Goal: Navigation & Orientation: Find specific page/section

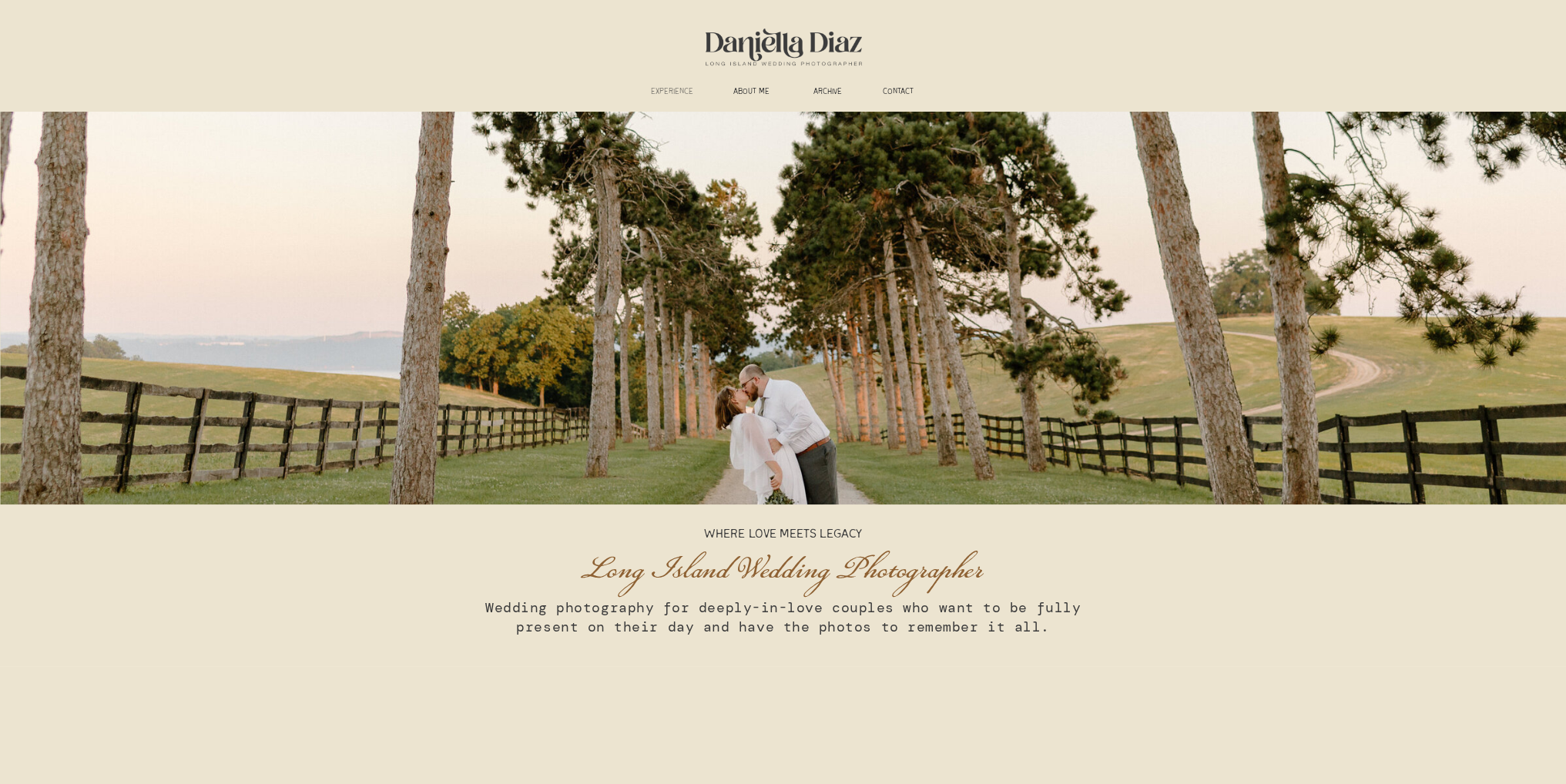
click at [686, 96] on h3 "experience" at bounding box center [672, 93] width 57 height 12
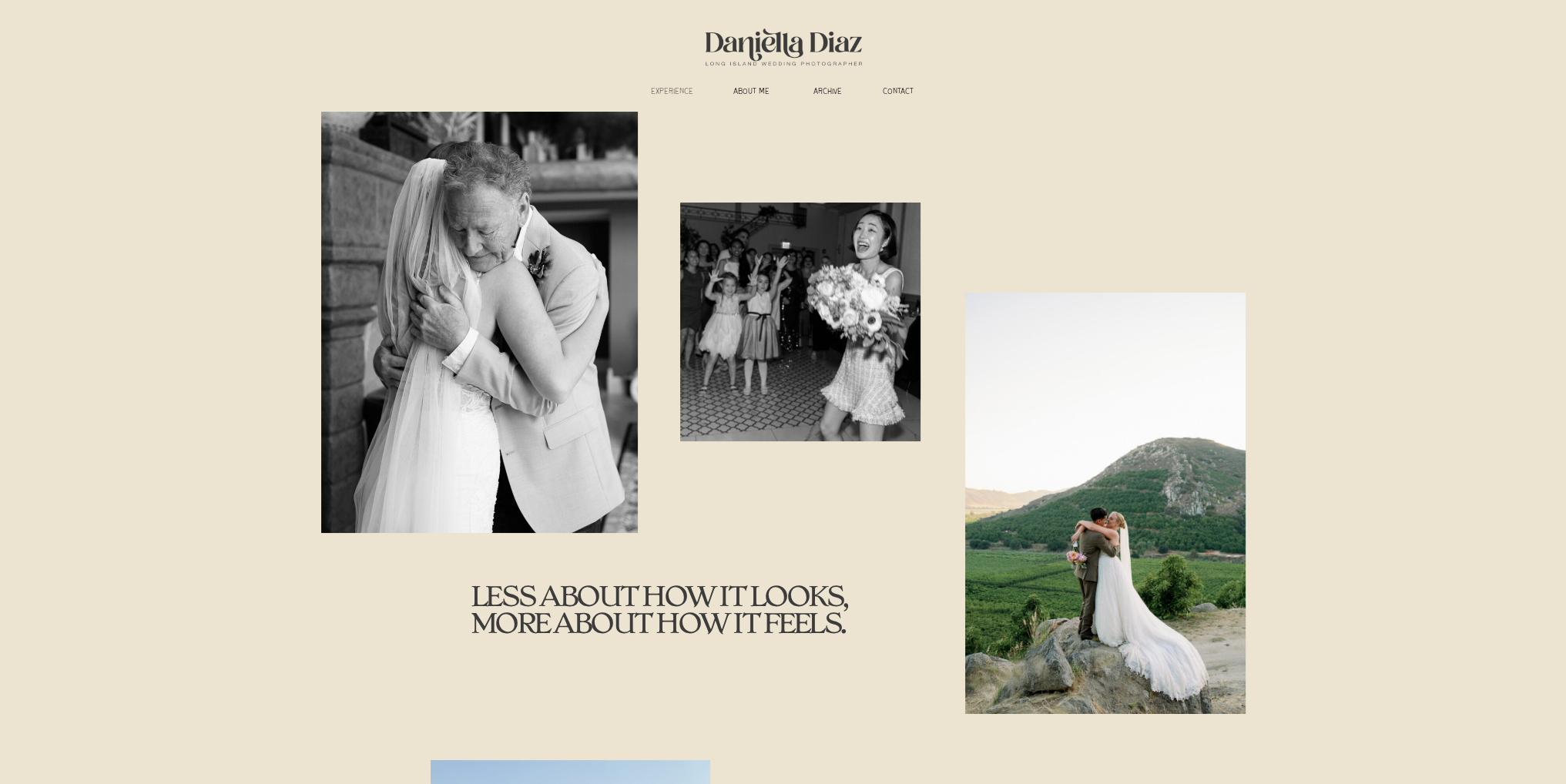
click at [670, 92] on h3 "experience" at bounding box center [672, 93] width 57 height 12
click at [680, 90] on h3 "experience" at bounding box center [672, 93] width 57 height 12
click at [752, 91] on h3 "ABOUT ME" at bounding box center [751, 93] width 57 height 12
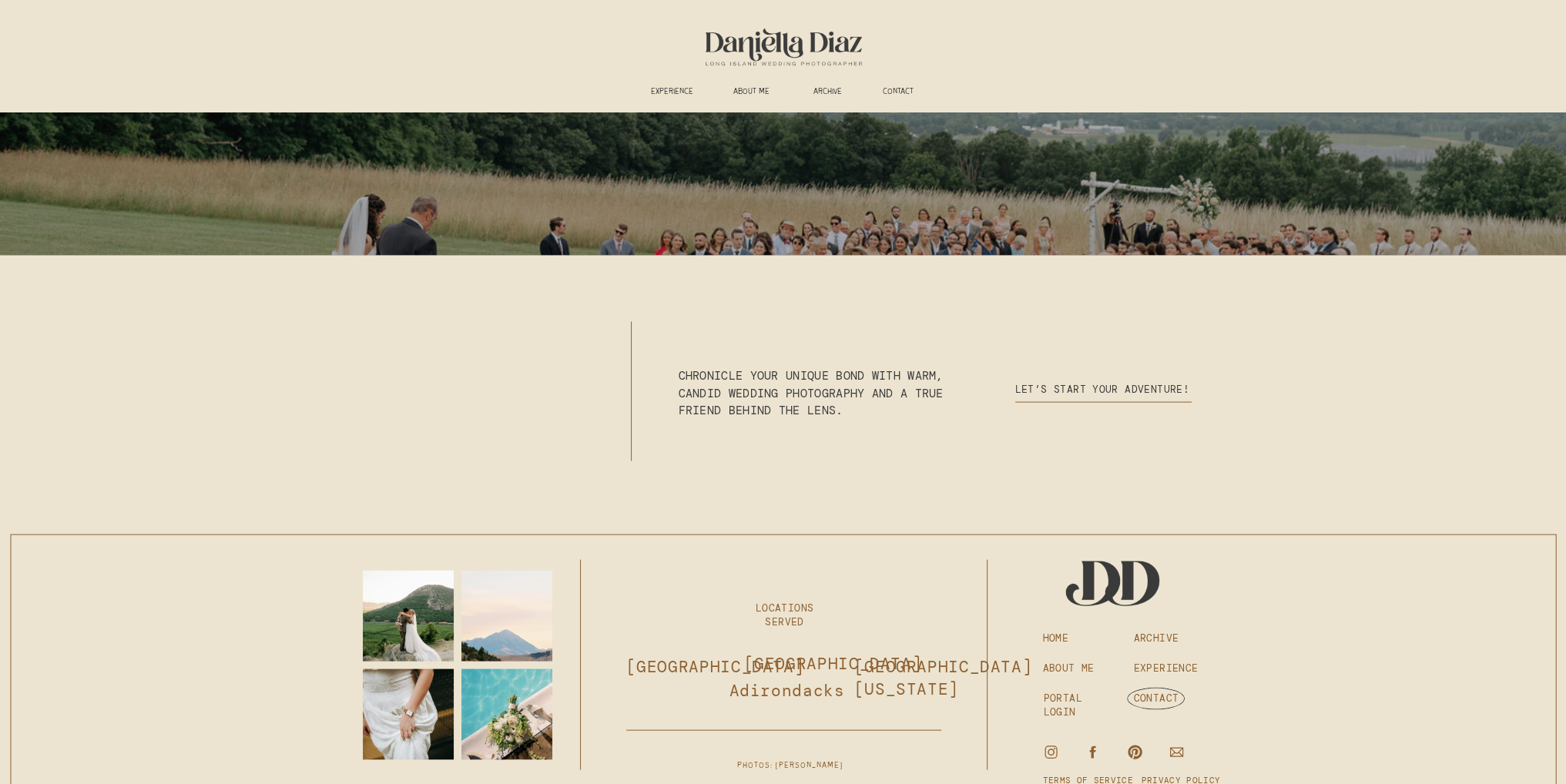
scroll to position [4095, 0]
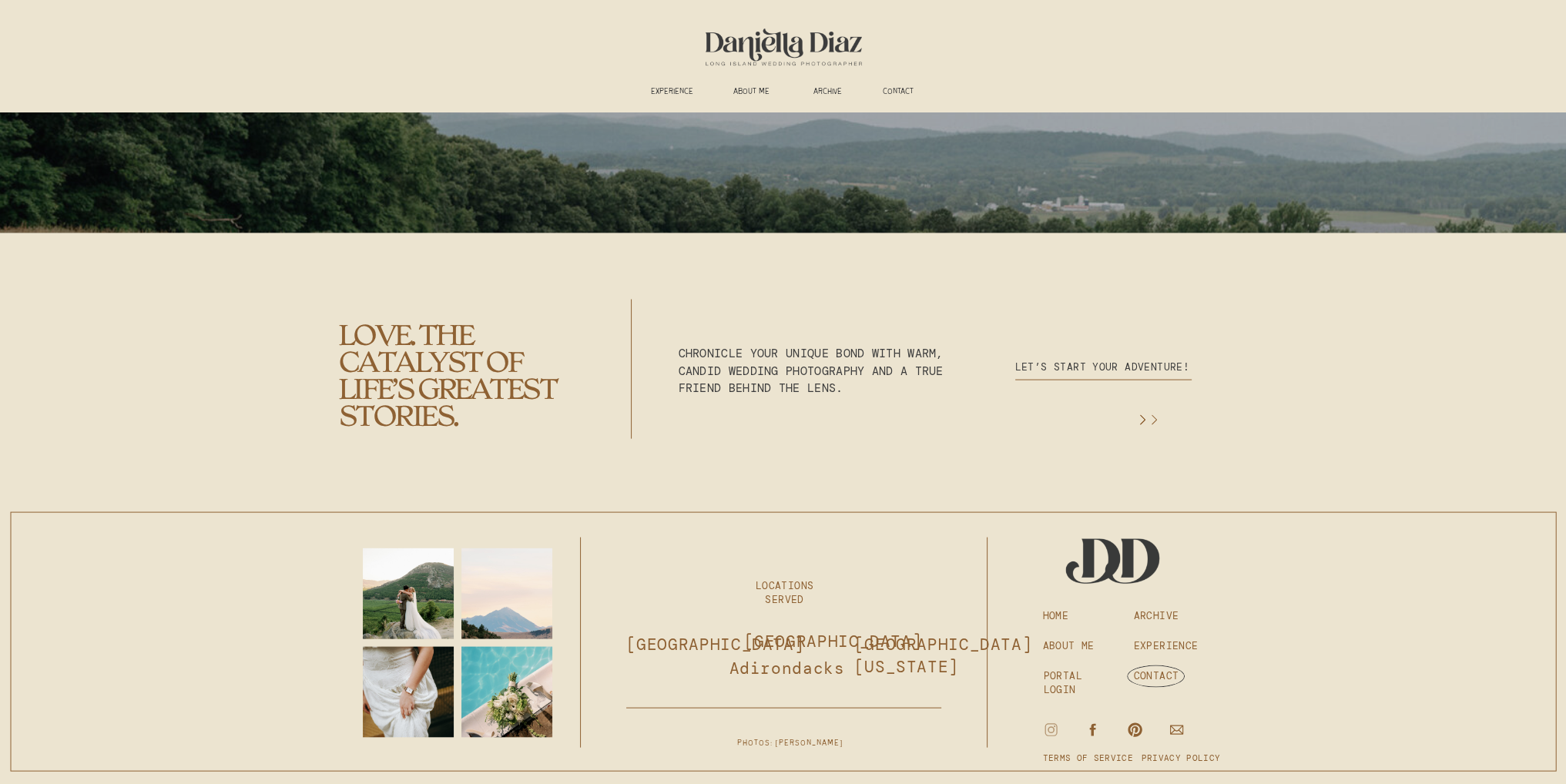
click at [1046, 734] on icon at bounding box center [1051, 730] width 16 height 17
click at [1055, 727] on icon at bounding box center [1051, 730] width 16 height 17
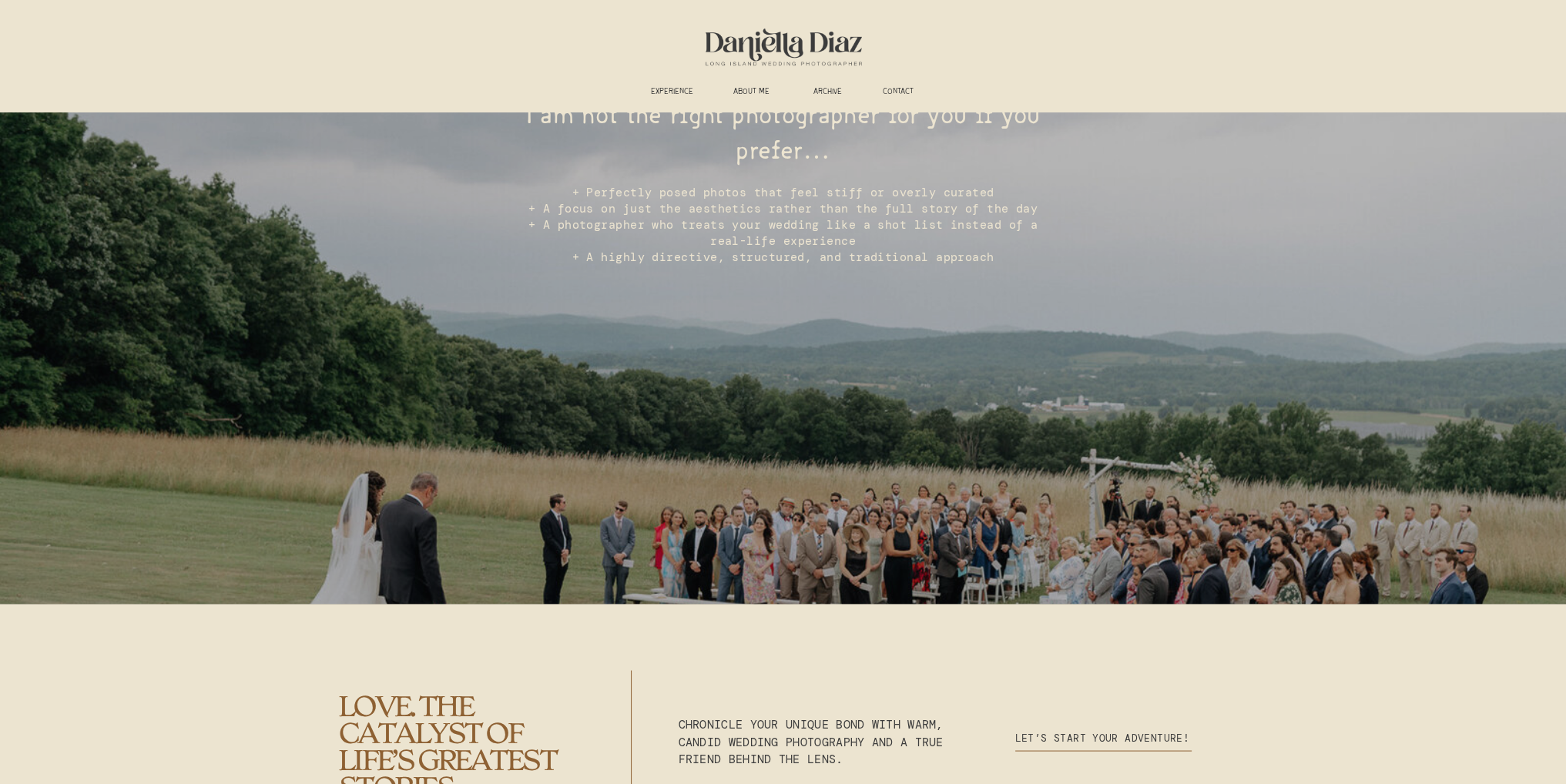
scroll to position [3710, 0]
